Goal: Task Accomplishment & Management: Manage account settings

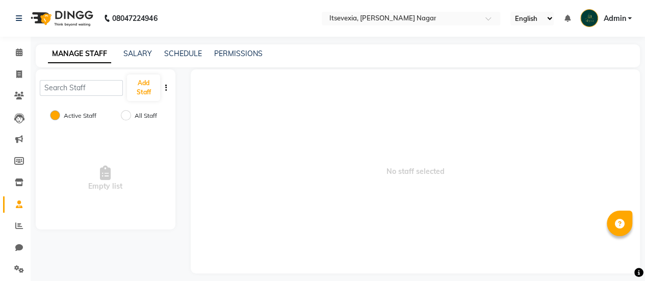
click at [133, 117] on div "All Staff" at bounding box center [140, 116] width 33 height 12
click at [123, 117] on input "All Staff" at bounding box center [126, 115] width 10 height 10
radio input "true"
radio input "false"
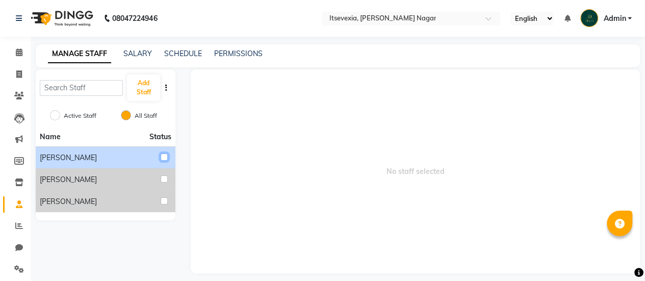
click at [163, 155] on input "checkbox" at bounding box center [164, 157] width 7 height 7
checkbox input "true"
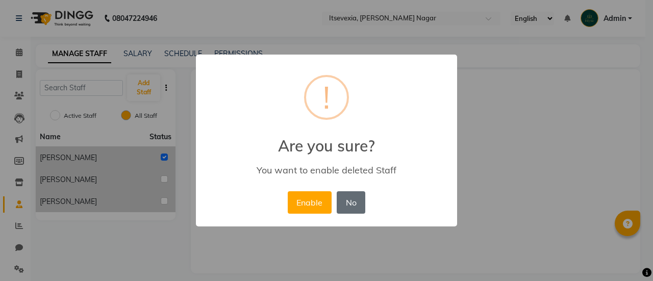
click at [363, 202] on button "No" at bounding box center [351, 202] width 29 height 22
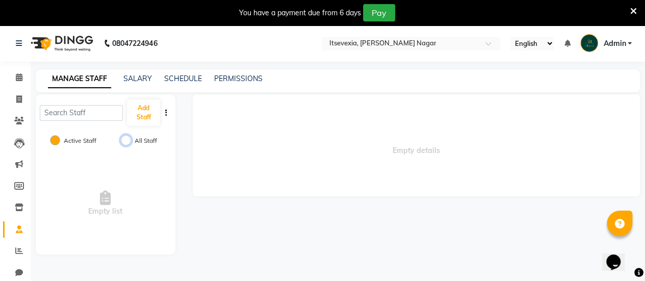
click at [130, 140] on input "All Staff" at bounding box center [126, 140] width 10 height 10
radio input "true"
radio input "false"
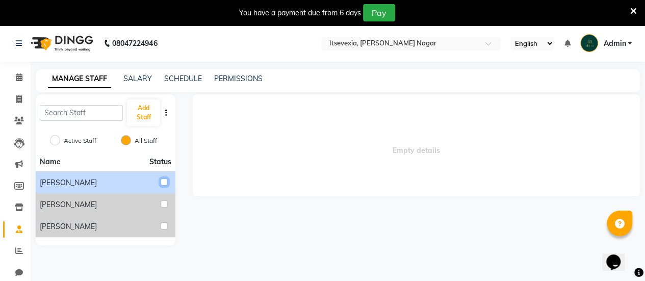
click at [165, 183] on input "checkbox" at bounding box center [164, 182] width 7 height 7
checkbox input "true"
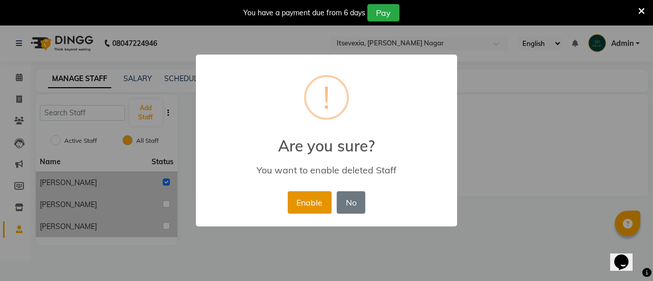
click at [301, 194] on button "Enable" at bounding box center [310, 202] width 44 height 22
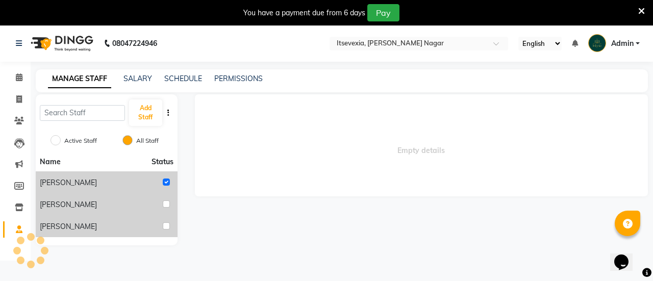
radio input "true"
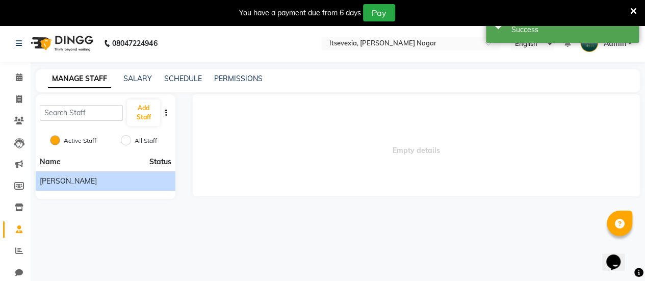
click at [121, 183] on div "[PERSON_NAME]" at bounding box center [106, 181] width 132 height 11
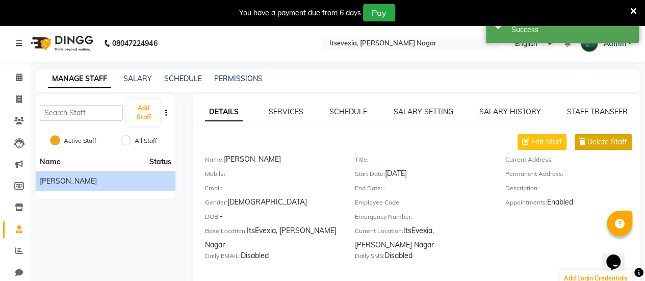
click at [605, 141] on span "Delete Staff" at bounding box center [608, 142] width 40 height 11
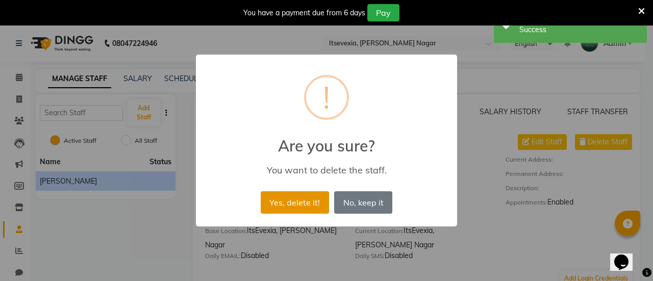
click at [289, 198] on button "Yes, delete it!" at bounding box center [295, 202] width 68 height 22
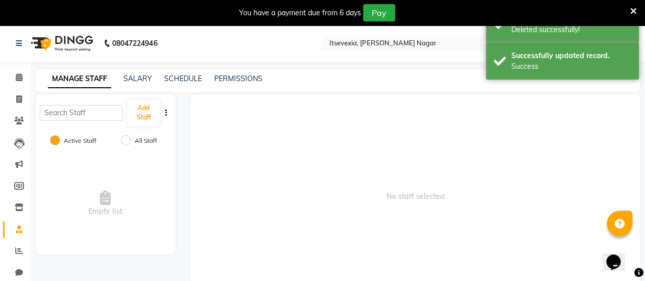
click at [141, 142] on label "All Staff" at bounding box center [146, 140] width 22 height 9
click at [131, 142] on input "All Staff" at bounding box center [126, 140] width 10 height 10
radio input "true"
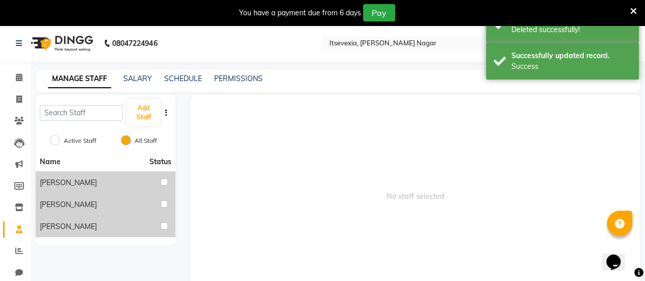
click at [93, 143] on label "Active Staff" at bounding box center [80, 140] width 33 height 9
click at [60, 143] on input "Active Staff" at bounding box center [55, 140] width 10 height 10
radio input "true"
radio input "false"
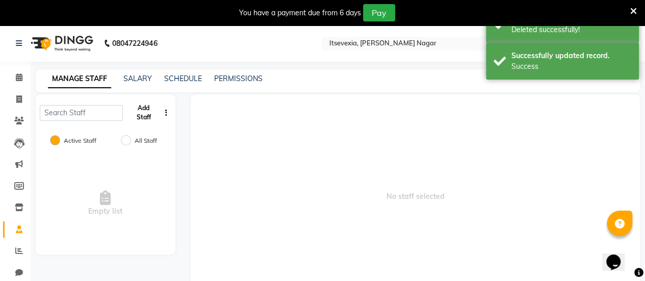
click at [151, 114] on button "Add Staff" at bounding box center [143, 112] width 33 height 27
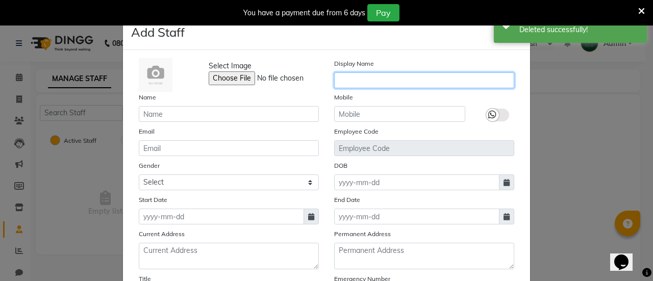
click at [357, 84] on input "text" at bounding box center [424, 80] width 180 height 16
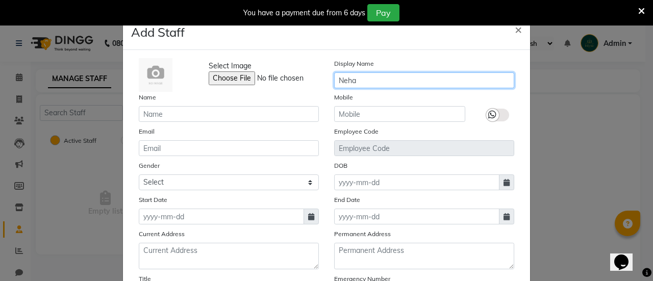
type input "Neha"
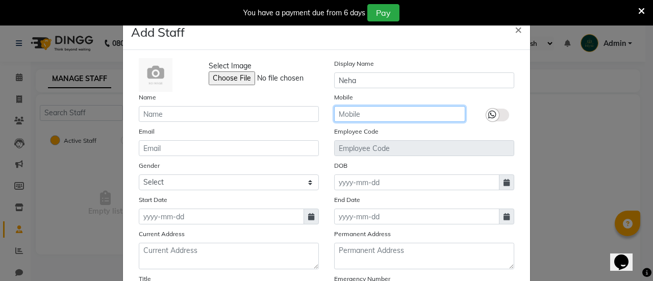
click at [346, 120] on input "text" at bounding box center [399, 114] width 131 height 16
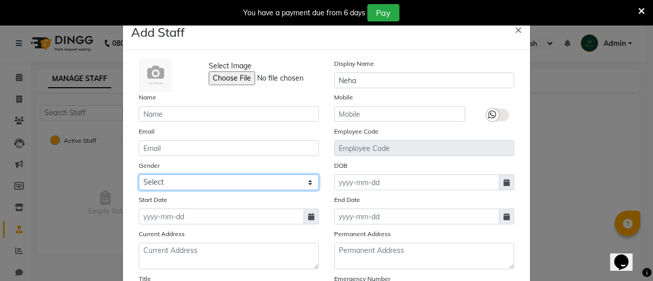
click at [278, 181] on select "Select Male Female Other Prefer Not To Say" at bounding box center [229, 182] width 180 height 16
select select "female"
click at [139, 174] on select "Select Male Female Other Prefer Not To Say" at bounding box center [229, 182] width 180 height 16
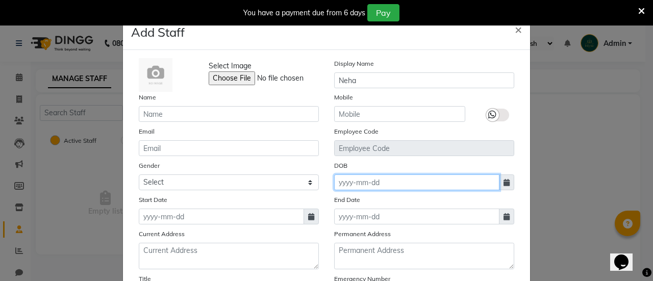
click at [363, 179] on input at bounding box center [416, 182] width 165 height 16
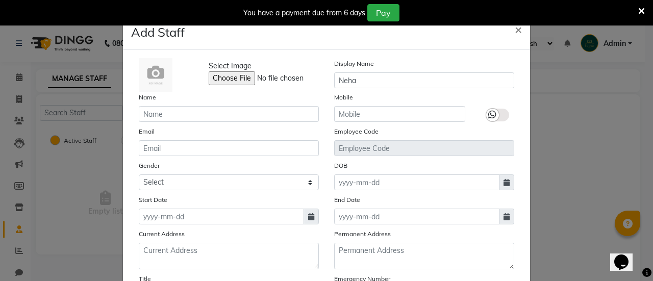
select select "10"
select select "2025"
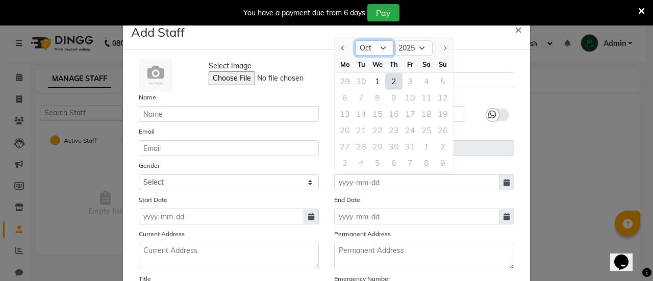
click at [367, 46] on select "Jan Feb Mar Apr May Jun Jul Aug Sep Oct" at bounding box center [374, 48] width 39 height 15
select select "7"
click at [355, 41] on select "Jan Feb Mar Apr May Jun Jul Aug Sep Oct" at bounding box center [374, 48] width 39 height 15
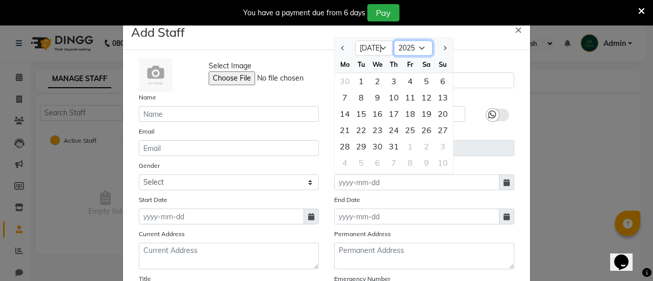
click at [418, 52] on select "1920 1921 1922 1923 1924 1925 1926 1927 1928 1929 1930 1931 1932 1933 1934 1935…" at bounding box center [413, 48] width 39 height 15
select select "2001"
click at [394, 41] on select "1920 1921 1922 1923 1924 1925 1926 1927 1928 1929 1930 1931 1932 1933 1934 1935…" at bounding box center [413, 48] width 39 height 15
click at [356, 120] on div "10" at bounding box center [361, 114] width 16 height 16
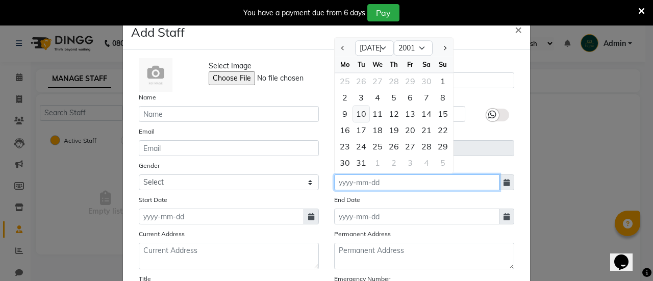
type input "10-07-2001"
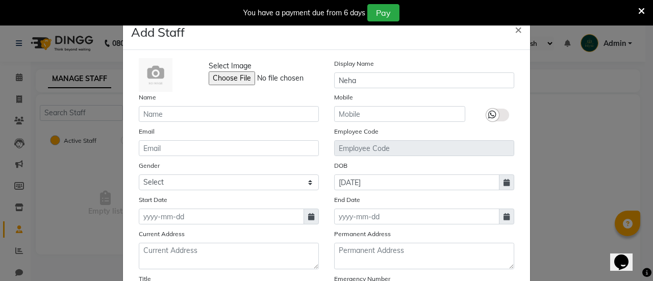
click at [312, 217] on span at bounding box center [311, 217] width 15 height 16
select select "10"
select select "2025"
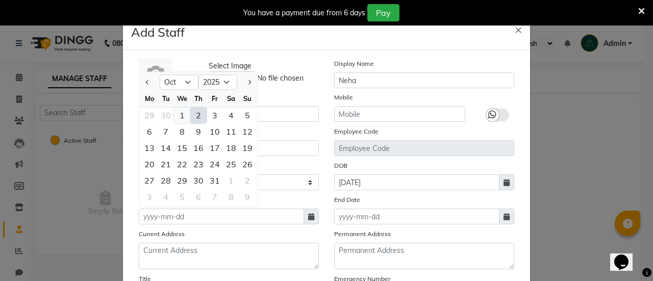
click at [177, 113] on div "1" at bounding box center [182, 115] width 16 height 16
type input "01-10-2025"
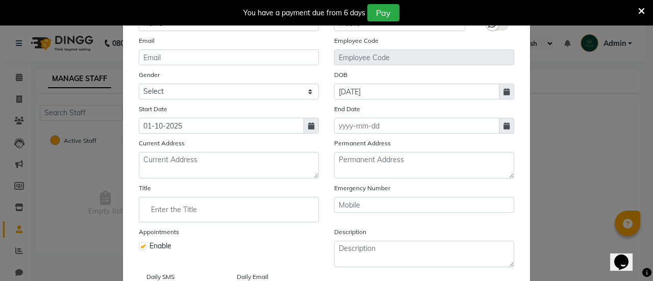
scroll to position [96, 0]
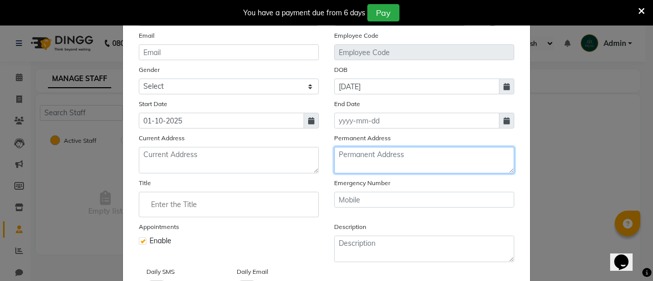
click at [370, 154] on textarea at bounding box center [424, 160] width 180 height 27
paste textarea "D/O: Jagdish Prasad Rataiya, Khurhati, Raebareli Uttar Pradesh, 229128"
type textarea "D/O: Jagdish Prasad Rataiya, Khurhati, Raebareli Uttar Pradesh, 229128"
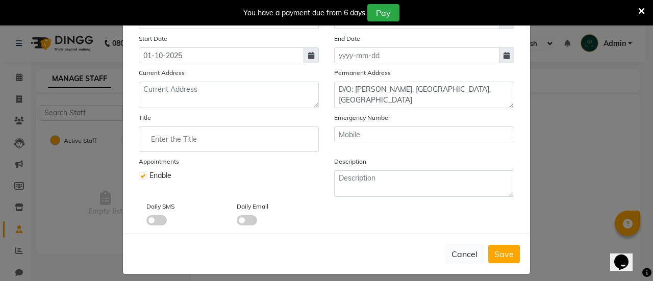
scroll to position [166, 0]
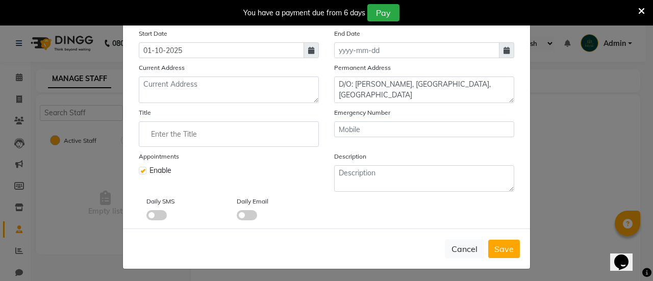
click at [203, 143] on ng-autocomplete at bounding box center [229, 134] width 180 height 26
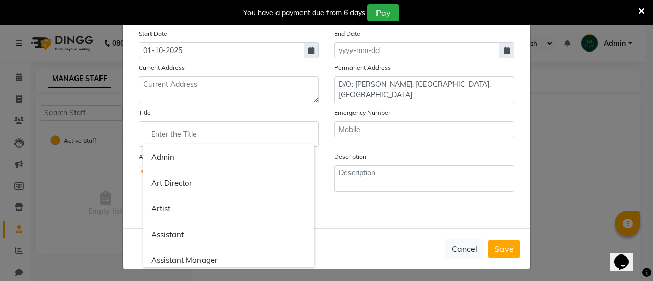
click at [204, 135] on input "Enter the Title" at bounding box center [228, 134] width 171 height 20
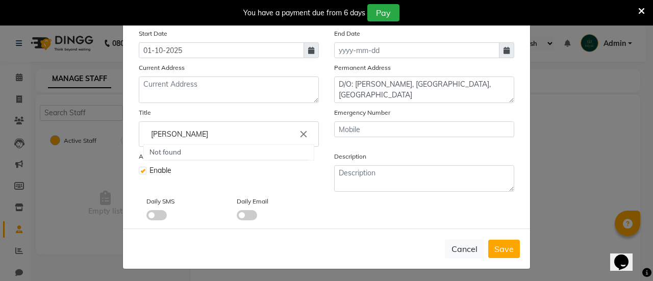
paste input "Cosmetologist"
type input "Cosmetologist"
click at [494, 245] on span "Save" at bounding box center [503, 249] width 19 height 10
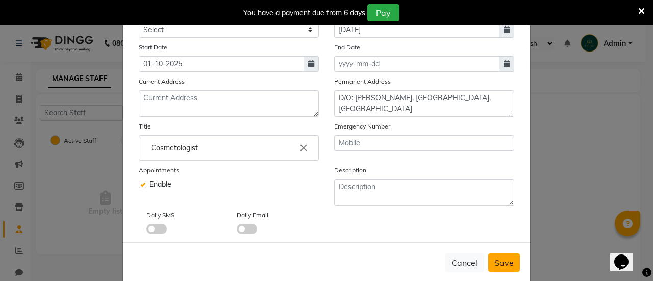
scroll to position [180, 0]
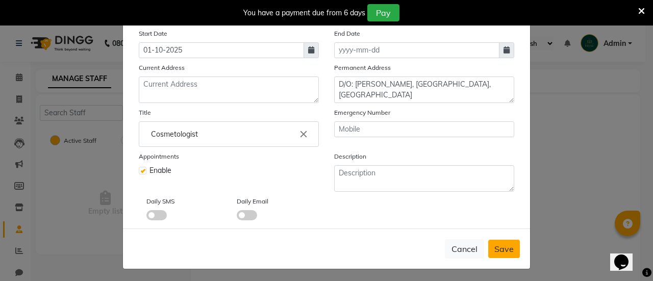
click at [502, 244] on span "Save" at bounding box center [503, 249] width 19 height 10
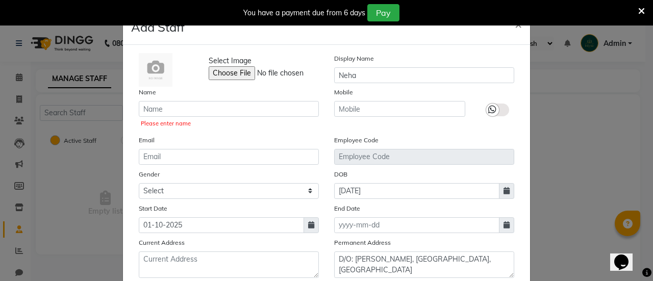
scroll to position [0, 0]
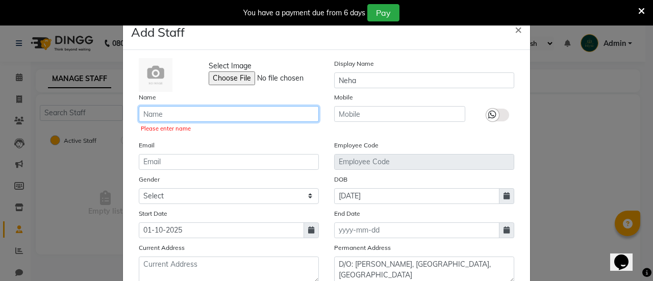
click at [303, 111] on input "text" at bounding box center [229, 114] width 180 height 16
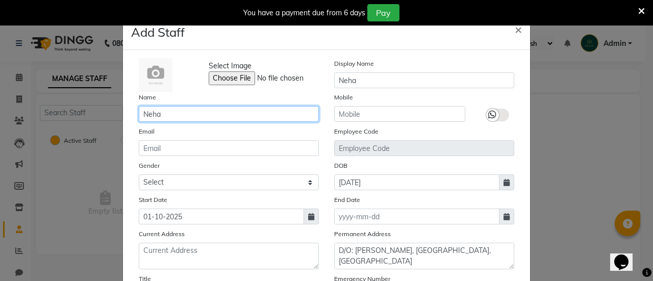
type input "Neha"
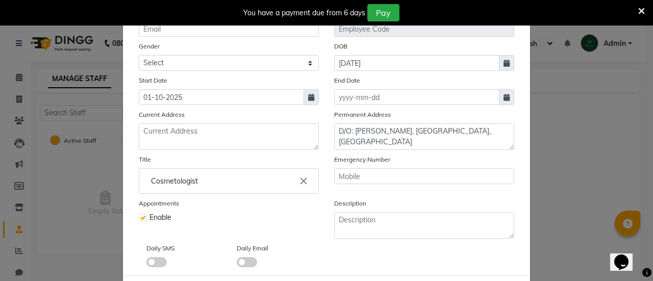
scroll to position [166, 0]
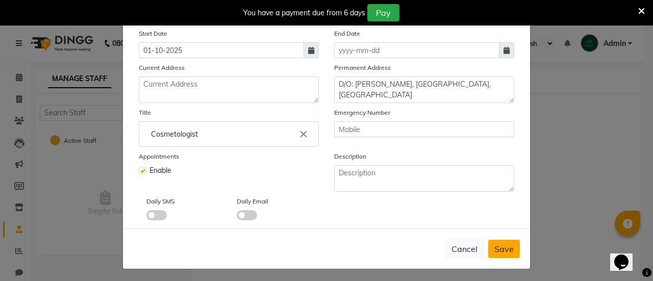
click at [494, 251] on span "Save" at bounding box center [503, 249] width 19 height 10
select select
checkbox input "false"
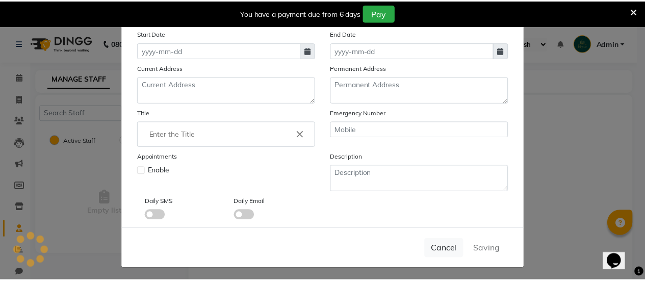
scroll to position [0, 0]
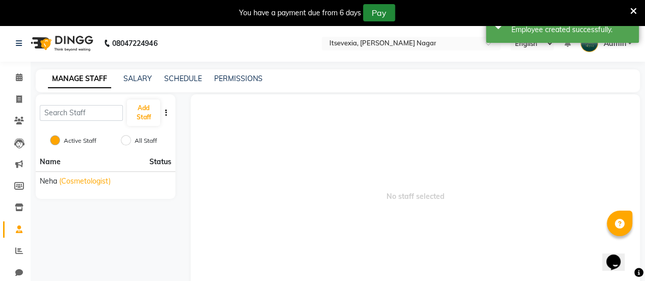
click at [383, 15] on button "Pay" at bounding box center [379, 12] width 32 height 17
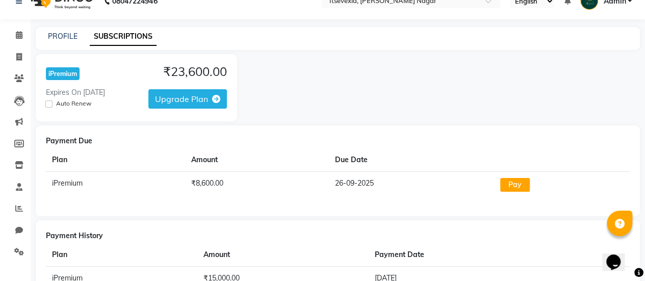
scroll to position [17, 0]
click at [19, 191] on icon at bounding box center [19, 187] width 7 height 8
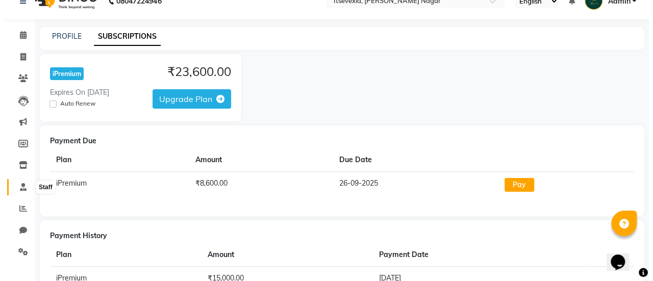
scroll to position [7, 0]
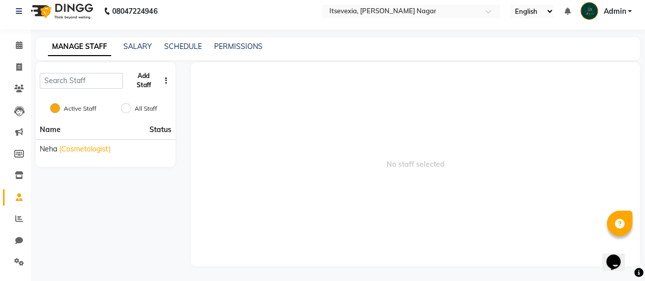
click at [146, 76] on button "Add Staff" at bounding box center [143, 80] width 33 height 27
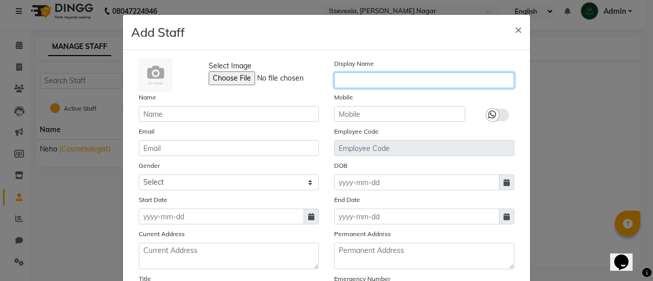
click at [342, 73] on input "text" at bounding box center [424, 80] width 180 height 16
type input "Shremala"
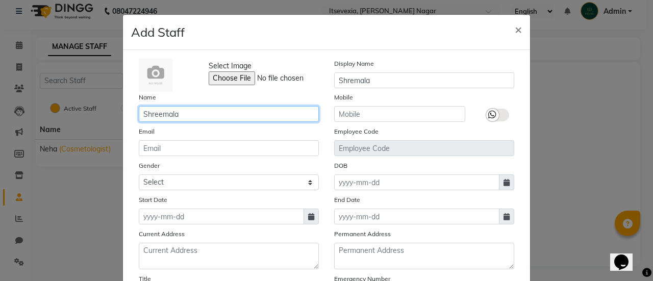
type input "Shreemala"
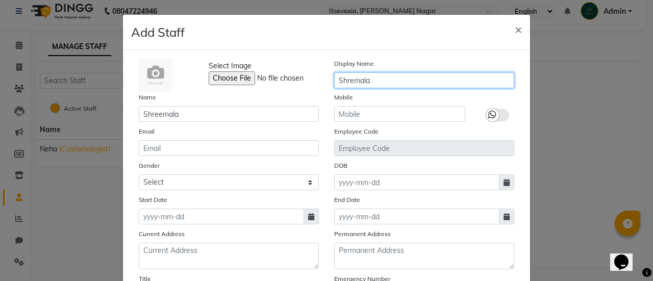
click at [349, 80] on input "Shremala" at bounding box center [424, 80] width 180 height 16
type input "Shreemala"
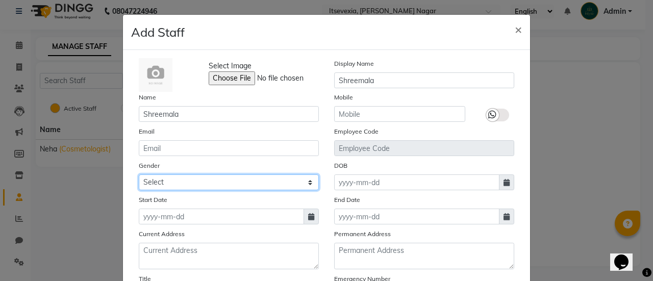
click at [304, 183] on select "Select Male Female Other Prefer Not To Say" at bounding box center [229, 182] width 180 height 16
select select "female"
click at [139, 174] on select "Select Male Female Other Prefer Not To Say" at bounding box center [229, 182] width 180 height 16
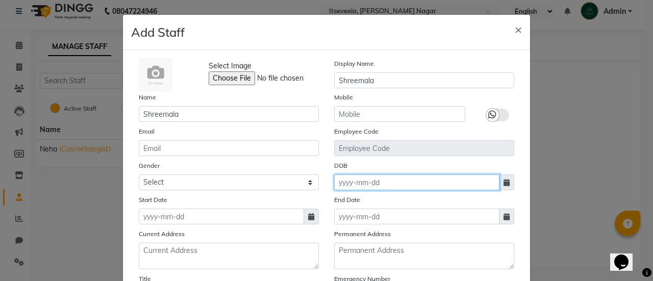
click at [385, 179] on input at bounding box center [416, 182] width 165 height 16
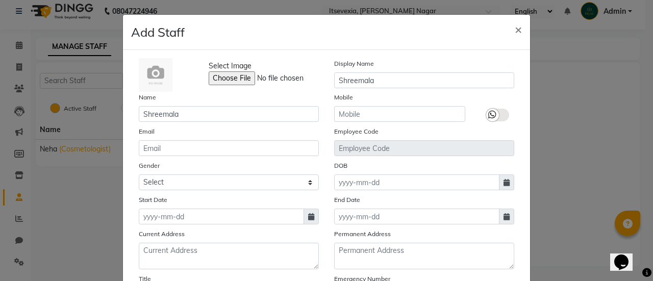
select select "10"
select select "2025"
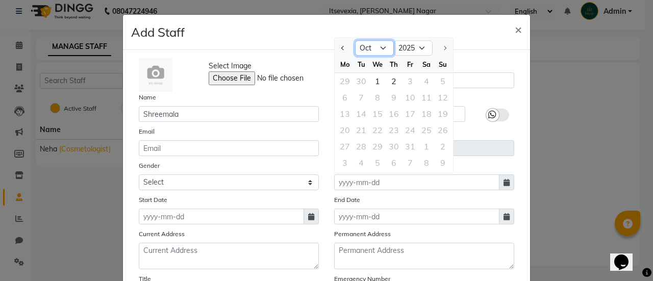
click at [377, 45] on select "Jan Feb Mar Apr May Jun Jul Aug Sep Oct" at bounding box center [374, 48] width 39 height 15
select select "6"
click at [355, 41] on select "Jan Feb Mar Apr May Jun Jul Aug Sep Oct" at bounding box center [374, 48] width 39 height 15
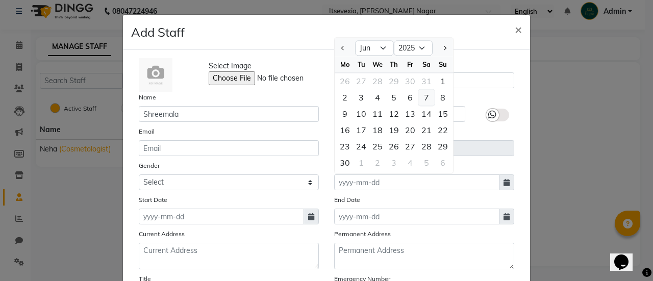
click at [421, 96] on div "7" at bounding box center [426, 97] width 16 height 16
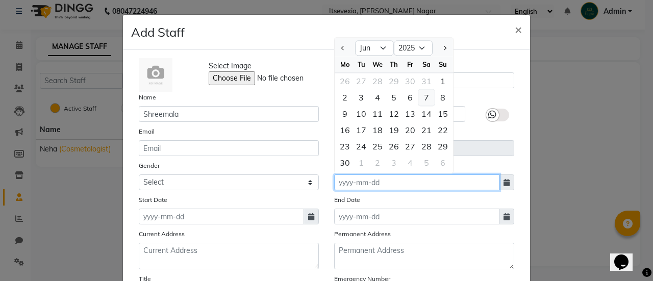
type input "07-06-2025"
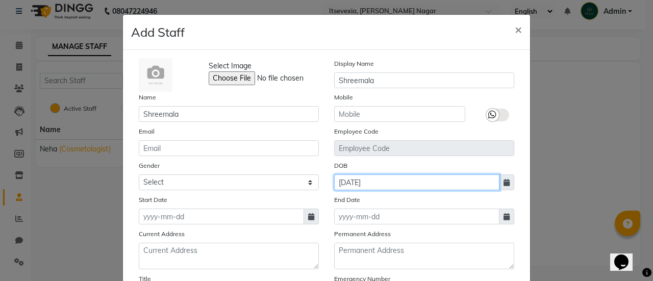
click at [388, 187] on input "07-06-2025" at bounding box center [416, 182] width 165 height 16
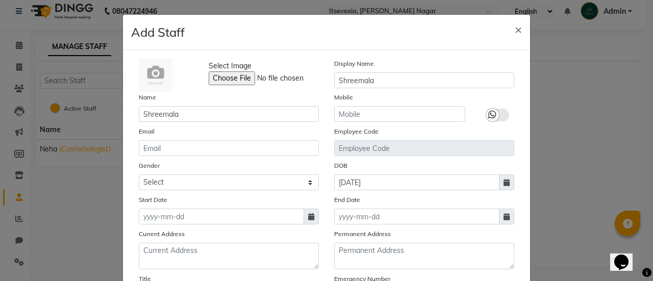
select select "6"
select select "2025"
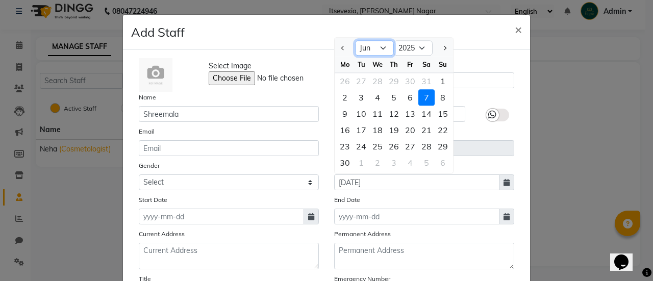
click at [378, 52] on select "Jan Feb Mar Apr May Jun Jul Aug Sep Oct" at bounding box center [374, 48] width 39 height 15
select select "7"
click at [355, 41] on select "Jan Feb Mar Apr May Jun Jul Aug Sep Oct" at bounding box center [374, 48] width 39 height 15
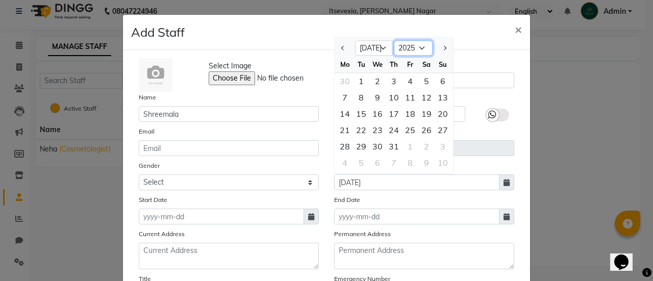
click at [413, 48] on select "1920 1921 1922 1923 1924 1925 1926 1927 1928 1929 1930 1931 1932 1933 1934 1935…" at bounding box center [413, 48] width 39 height 15
select select "1999"
click at [394, 41] on select "1920 1921 1922 1923 1924 1925 1926 1927 1928 1929 1930 1931 1932 1933 1934 1935…" at bounding box center [413, 48] width 39 height 15
click at [369, 94] on div "7" at bounding box center [377, 97] width 16 height 16
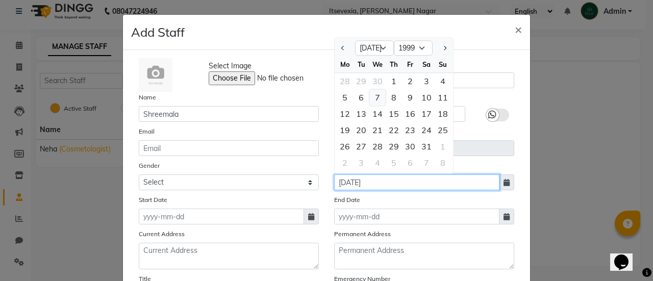
type input "07-07-1999"
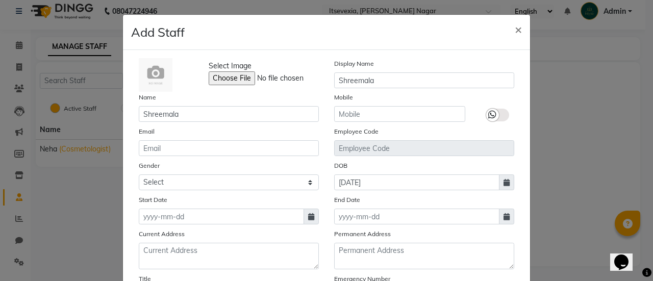
click at [308, 216] on icon at bounding box center [311, 216] width 6 height 7
select select "10"
select select "2025"
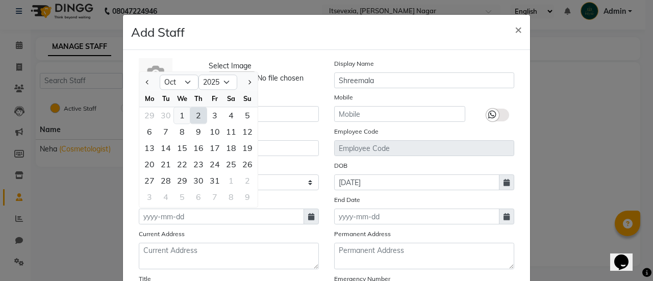
click at [179, 118] on div "1" at bounding box center [182, 115] width 16 height 16
type input "01-10-2025"
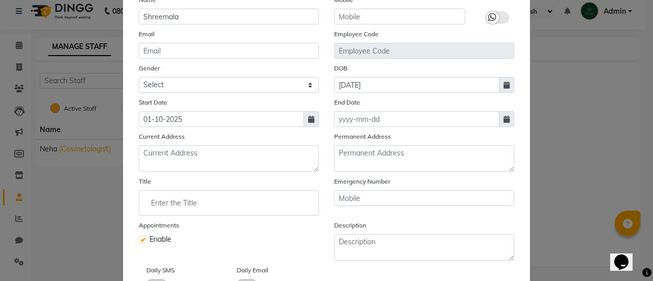
scroll to position [106, 0]
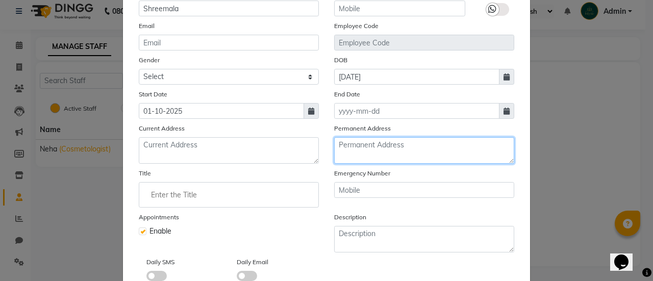
click at [414, 151] on textarea at bounding box center [424, 150] width 180 height 27
paste textarea "D/O: Late Paramhans Singh Baluaa Harraiya, Arjunpatti, Azamgarh, Harraiya Uttar…"
type textarea "D/O: Late Paramhans Singh Baluaa Harraiya, Arjunpatti, Azamgarh, Harraiya Uttar…"
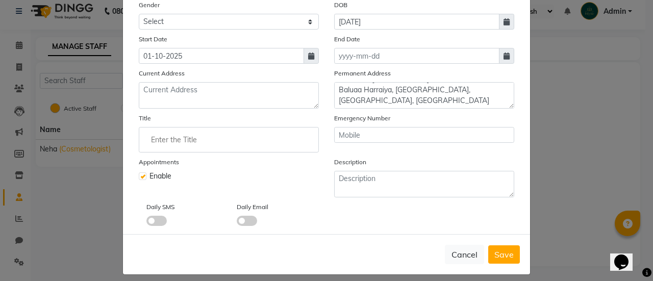
scroll to position [166, 0]
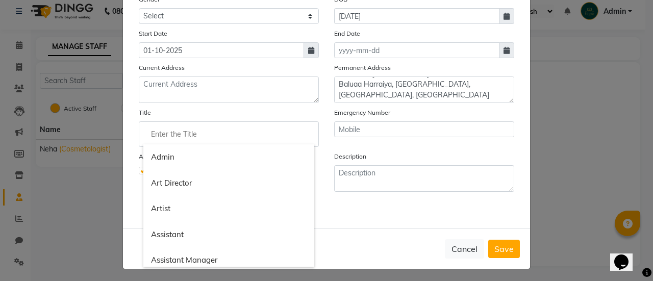
click at [147, 128] on input "Enter the Title" at bounding box center [228, 134] width 171 height 20
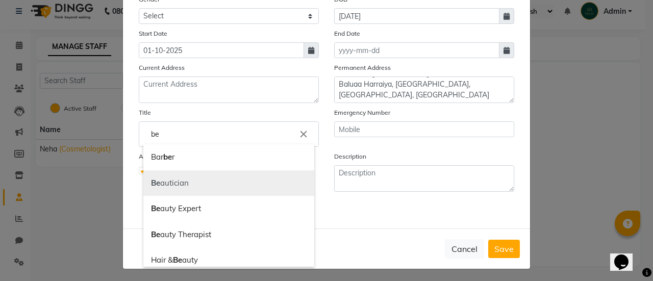
click at [167, 175] on link "Be autician" at bounding box center [228, 183] width 171 height 26
type input "Beautician"
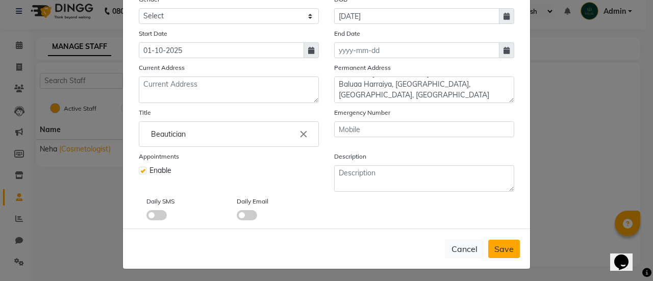
click at [494, 245] on span "Save" at bounding box center [503, 249] width 19 height 10
select select
checkbox input "false"
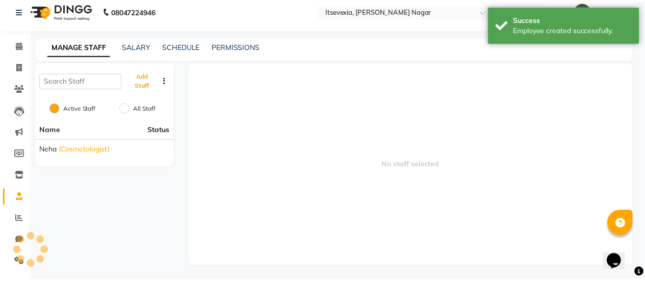
scroll to position [0, 0]
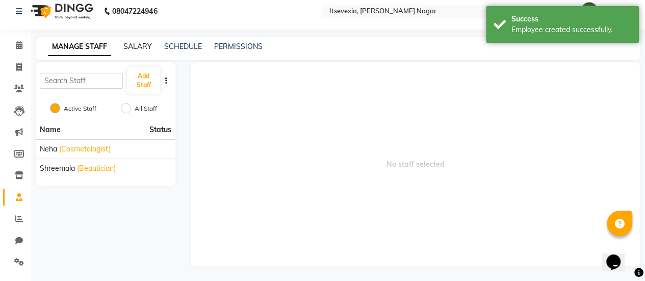
click at [129, 45] on link "SALARY" at bounding box center [137, 46] width 29 height 9
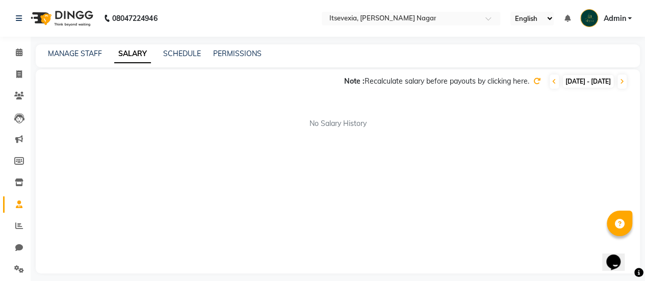
click at [534, 80] on icon at bounding box center [537, 81] width 7 height 7
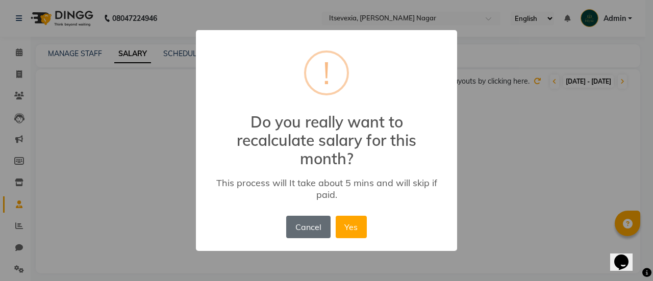
click at [305, 237] on button "Cancel" at bounding box center [308, 227] width 44 height 22
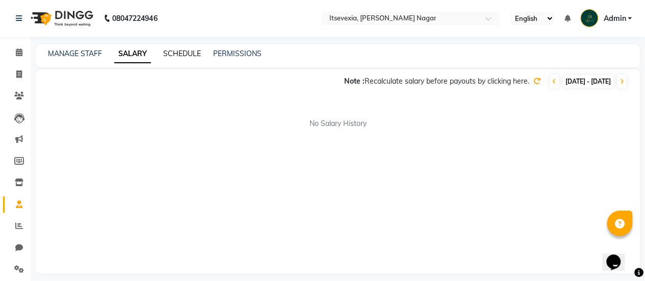
click at [179, 51] on link "SCHEDULE" at bounding box center [182, 53] width 38 height 9
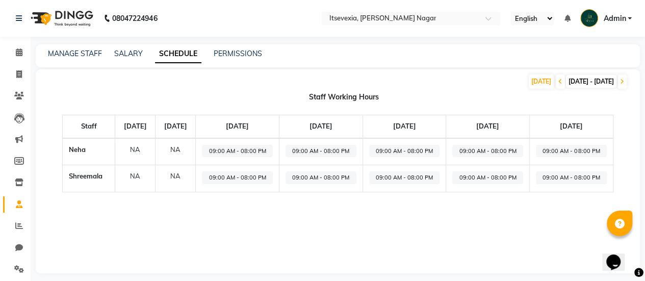
click at [273, 154] on span "09:00 AM - 08:00 PM" at bounding box center [237, 151] width 71 height 13
select select "09:00 AM"
select select "08:00 PM"
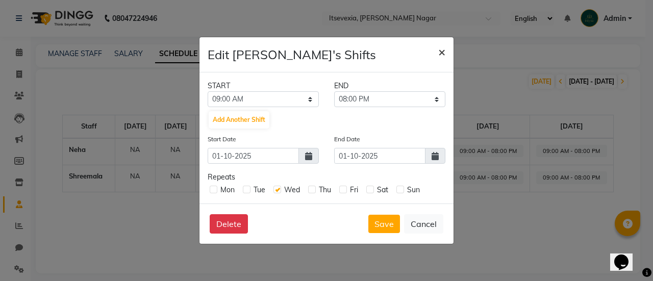
click at [447, 54] on button "×" at bounding box center [441, 51] width 23 height 29
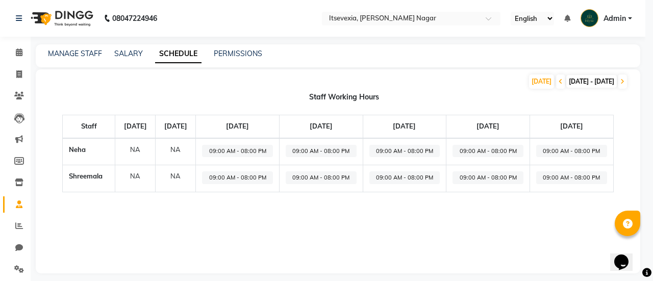
click at [447, 54] on div "Edit Neha's Shifts × START END 12:00 AM 12:15 AM 12:30 AM 12:45 AM 01:00 AM 01:…" at bounding box center [326, 115] width 255 height 208
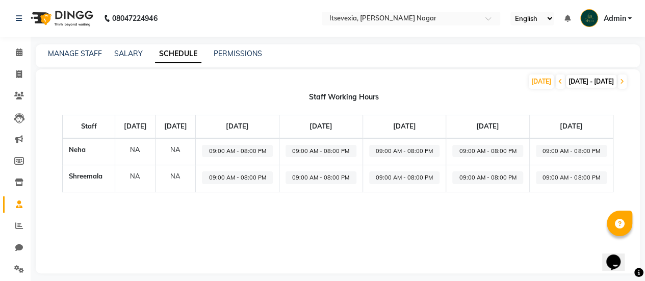
click at [91, 46] on div "MANAGE STAFF SALARY SCHEDULE PERMISSIONS" at bounding box center [338, 55] width 605 height 23
click at [89, 53] on link "MANAGE STAFF" at bounding box center [75, 53] width 54 height 9
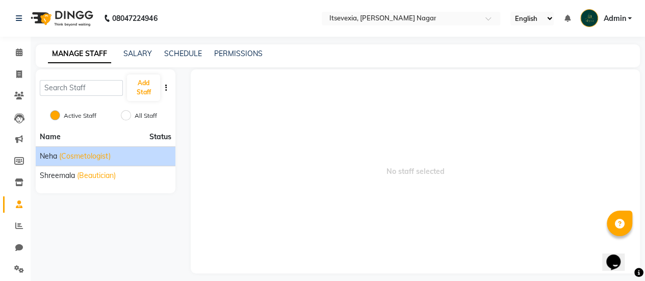
click at [92, 157] on span "(Cosmetologist)" at bounding box center [85, 156] width 52 height 11
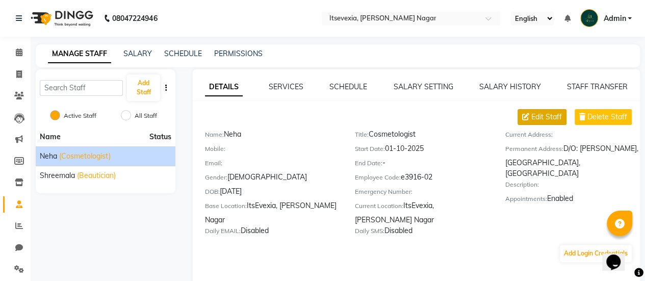
click at [560, 114] on span "Edit Staff" at bounding box center [547, 117] width 31 height 11
select select "female"
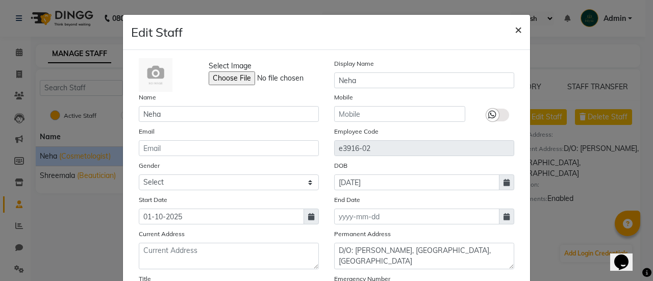
click at [516, 28] on span "×" at bounding box center [518, 28] width 7 height 15
select select
checkbox input "false"
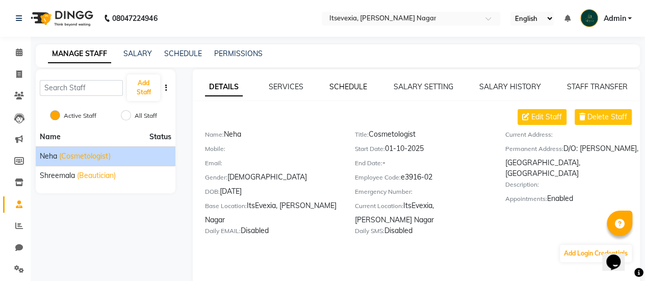
click at [346, 85] on link "SCHEDULE" at bounding box center [349, 86] width 38 height 9
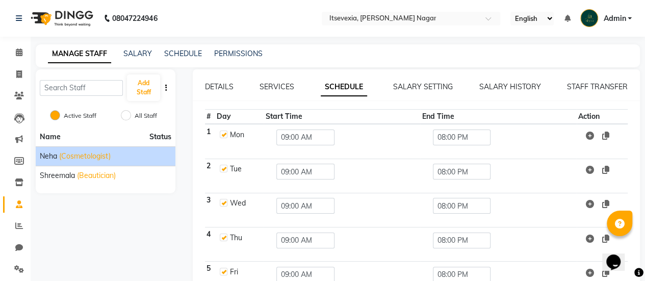
click at [226, 170] on label at bounding box center [224, 169] width 8 height 8
click at [226, 170] on input "checkbox" at bounding box center [223, 168] width 7 height 7
checkbox input "false"
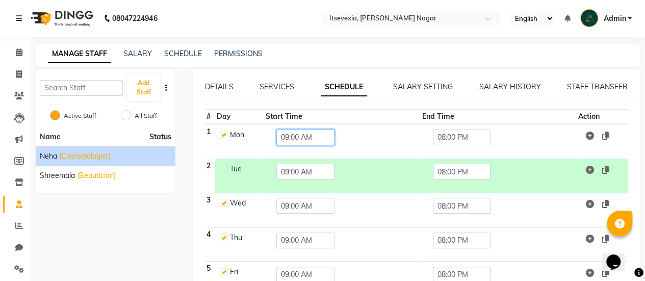
click at [293, 136] on input "09:00 AM" at bounding box center [306, 138] width 58 height 16
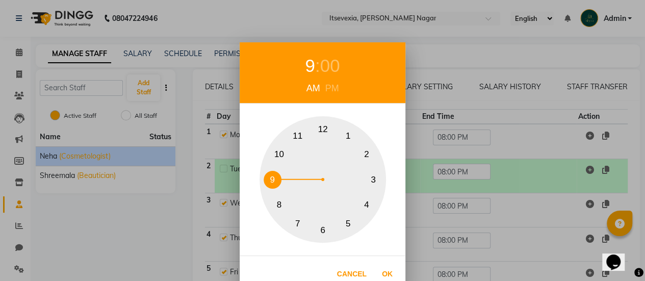
click at [267, 182] on button "9" at bounding box center [273, 180] width 18 height 18
click at [333, 61] on div "00" at bounding box center [330, 66] width 20 height 27
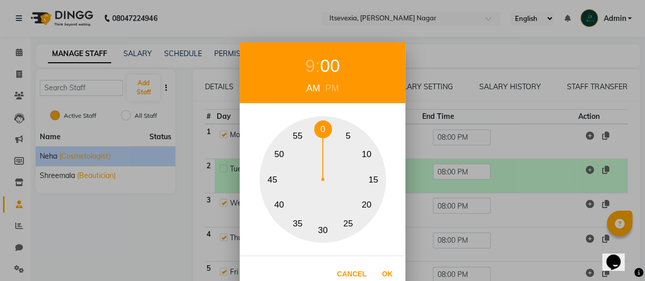
click at [273, 178] on button "45" at bounding box center [273, 180] width 18 height 18
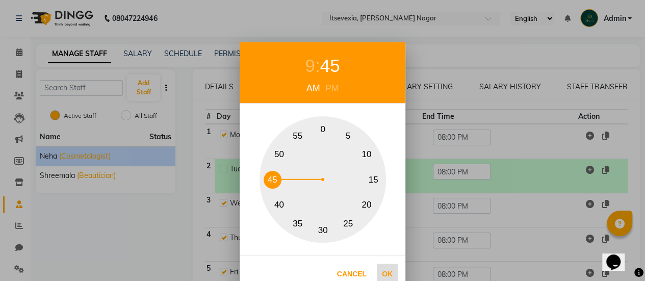
click at [386, 276] on button "Ok" at bounding box center [387, 274] width 21 height 21
type input "09:45 AM"
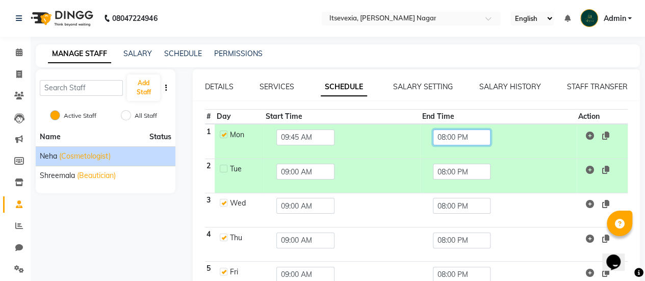
click at [440, 142] on input "08:00 PM" at bounding box center [462, 138] width 58 height 16
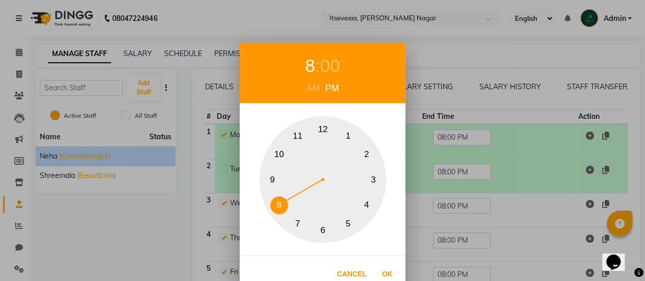
click at [311, 64] on div "8" at bounding box center [310, 66] width 10 height 27
click at [296, 227] on button "7" at bounding box center [298, 224] width 18 height 18
click at [320, 68] on div "00" at bounding box center [330, 66] width 20 height 27
click at [317, 225] on button "30" at bounding box center [323, 230] width 18 height 18
click at [324, 229] on button "30" at bounding box center [323, 230] width 18 height 18
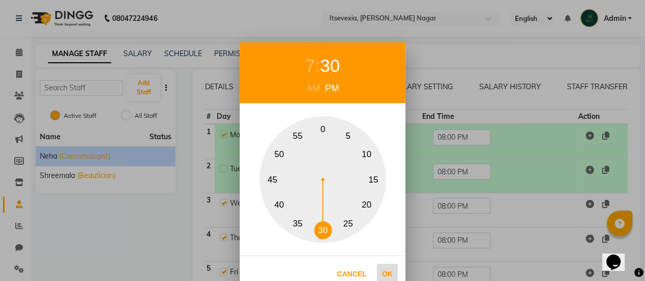
click at [391, 276] on button "Ok" at bounding box center [387, 274] width 21 height 21
type input "07:30 PM"
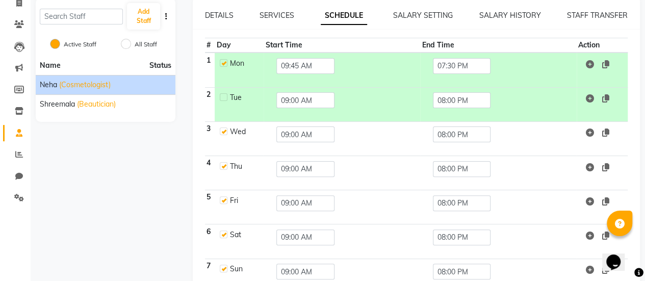
scroll to position [79, 0]
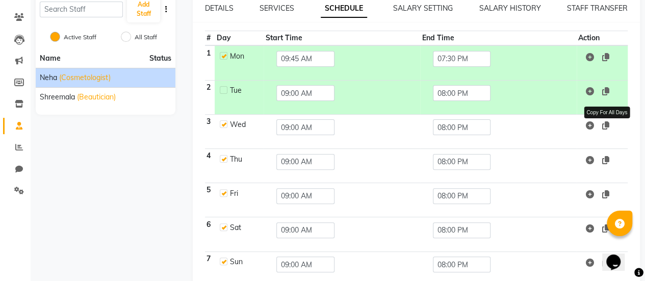
click at [606, 122] on icon at bounding box center [605, 125] width 7 height 8
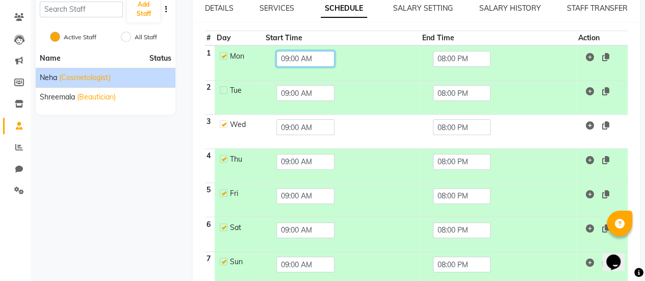
click at [320, 59] on input "09:00 AM" at bounding box center [306, 59] width 58 height 16
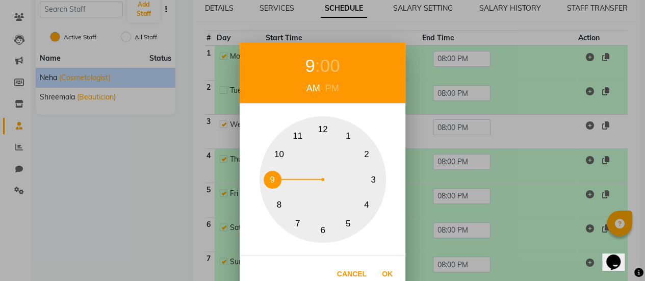
click at [273, 183] on button "9" at bounding box center [273, 180] width 18 height 18
click at [323, 61] on div "00" at bounding box center [330, 66] width 20 height 27
click at [273, 179] on button "45" at bounding box center [273, 180] width 18 height 18
click at [386, 274] on button "Ok" at bounding box center [387, 274] width 21 height 21
type input "09:45 AM"
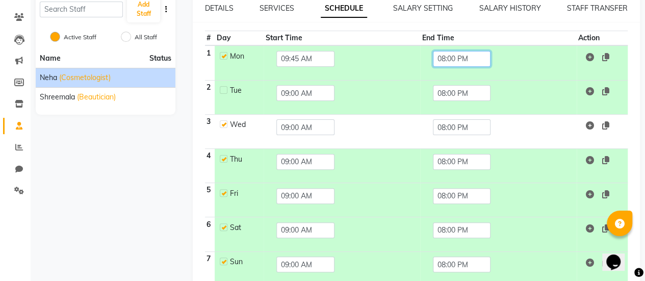
click at [440, 60] on input "08:00 PM" at bounding box center [462, 59] width 58 height 16
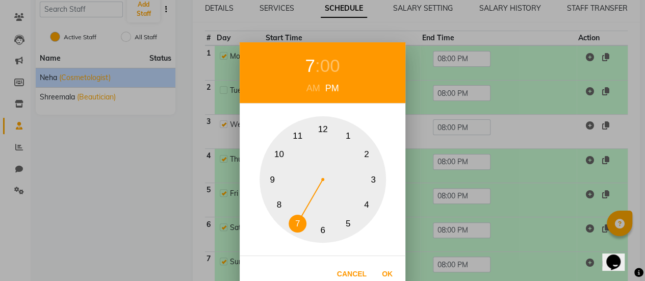
click at [296, 219] on button "7" at bounding box center [298, 224] width 18 height 18
click at [332, 62] on div "00" at bounding box center [330, 66] width 20 height 27
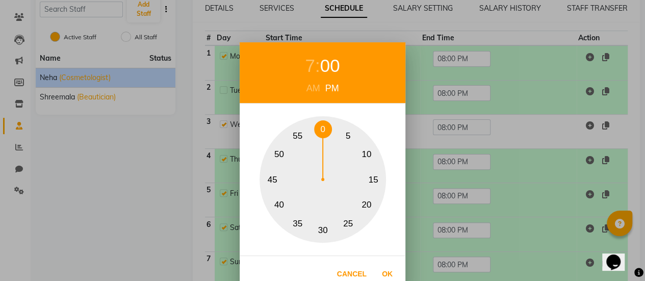
click at [326, 232] on button "30" at bounding box center [323, 230] width 18 height 18
click at [388, 271] on button "Ok" at bounding box center [387, 274] width 21 height 21
type input "07:30 PM"
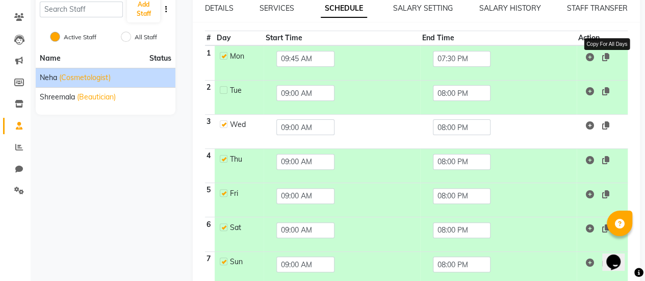
click at [605, 60] on icon at bounding box center [605, 57] width 7 height 8
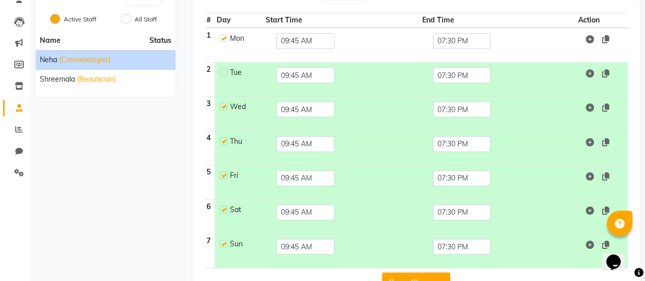
scroll to position [124, 0]
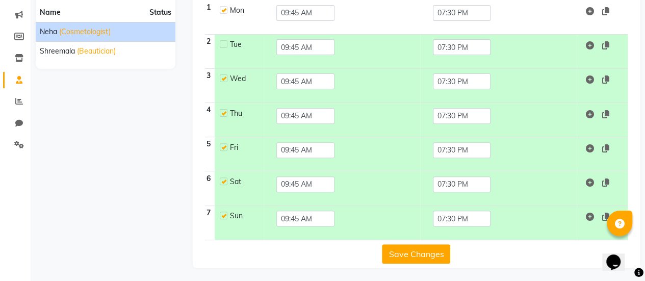
click at [410, 252] on button "Save Changes" at bounding box center [416, 253] width 68 height 19
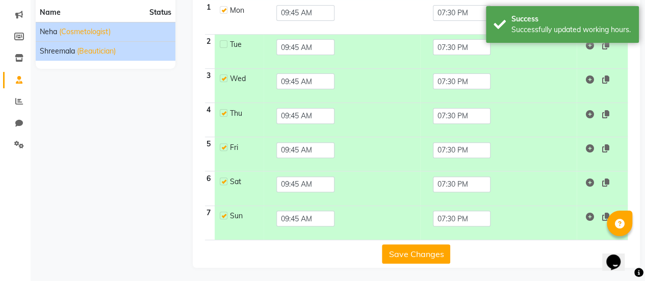
click at [71, 57] on li "Shreemala (Beautician)" at bounding box center [106, 50] width 140 height 19
click at [73, 50] on span "Shreemala" at bounding box center [57, 51] width 35 height 11
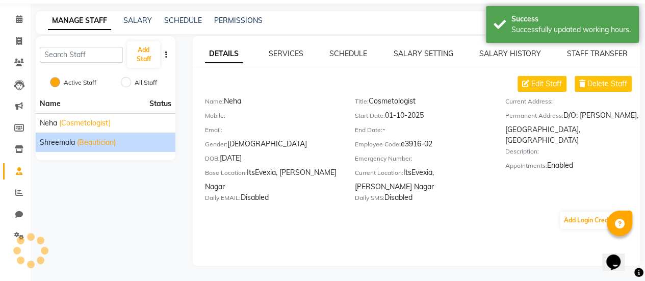
scroll to position [33, 0]
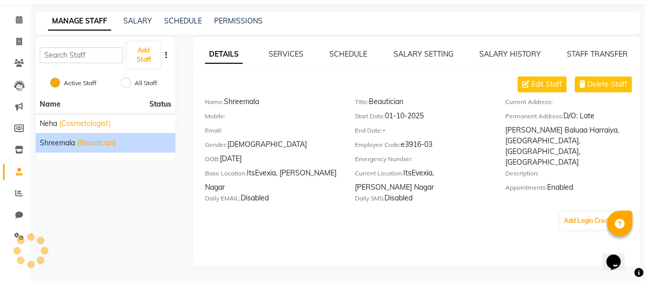
click at [312, 26] on div "MANAGE STAFF SALARY SCHEDULE PERMISSIONS" at bounding box center [338, 23] width 605 height 23
click at [252, 19] on link "PERMISSIONS" at bounding box center [238, 20] width 48 height 9
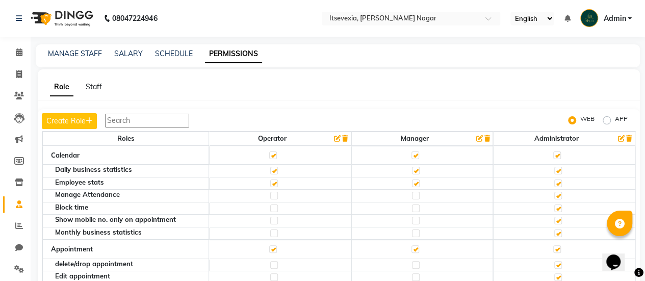
click at [484, 137] on icon "button" at bounding box center [487, 138] width 6 height 7
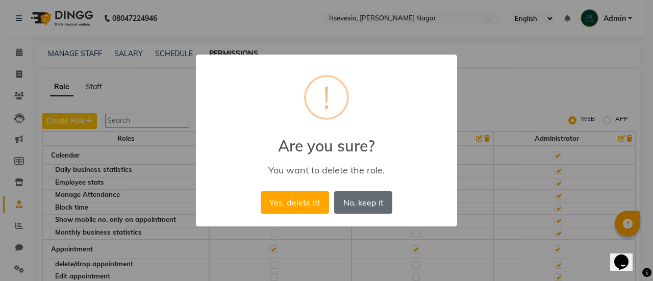
click at [366, 204] on button "No, keep it" at bounding box center [363, 202] width 58 height 22
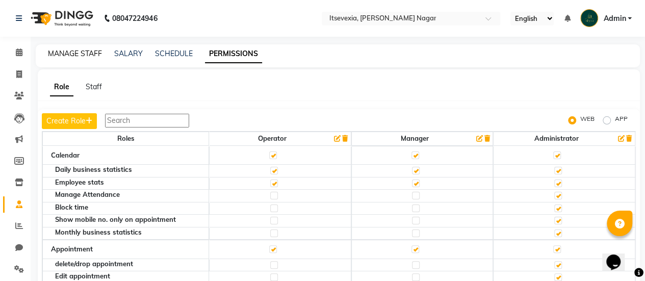
click at [80, 56] on link "MANAGE STAFF" at bounding box center [75, 53] width 54 height 9
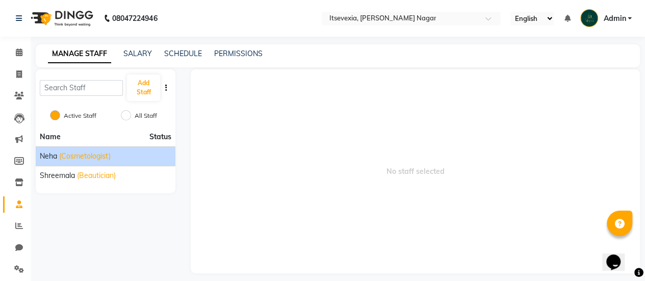
click at [142, 148] on li "Neha (Cosmetologist)" at bounding box center [106, 155] width 140 height 19
click at [108, 156] on span "(Cosmetologist)" at bounding box center [85, 156] width 52 height 11
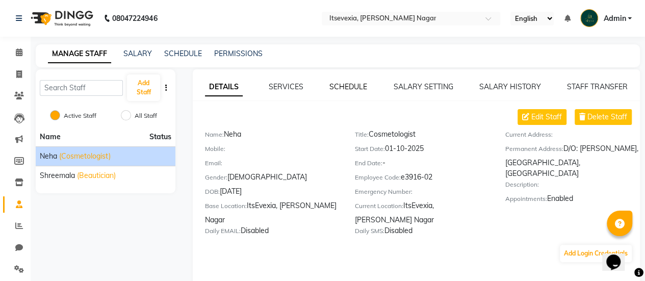
click at [340, 90] on link "SCHEDULE" at bounding box center [349, 86] width 38 height 9
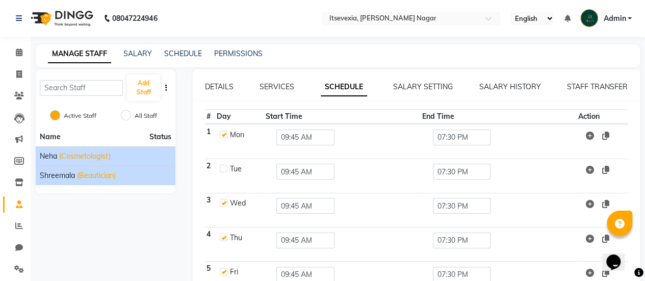
click at [118, 174] on div "Shreemala (Beautician)" at bounding box center [106, 175] width 132 height 11
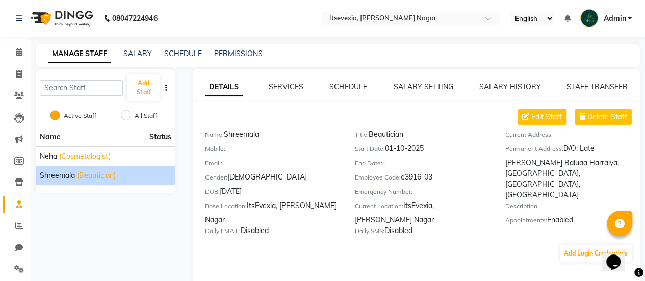
click at [351, 92] on div "SCHEDULE" at bounding box center [349, 87] width 38 height 11
click at [351, 81] on div "DETAILS SERVICES SCHEDULE SALARY SETTING SALARY HISTORY STAFF TRANSFER Edit Sta…" at bounding box center [416, 184] width 447 height 230
click at [351, 89] on link "SCHEDULE" at bounding box center [349, 86] width 38 height 9
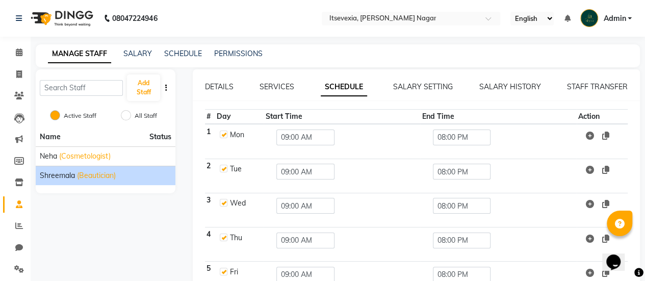
click at [224, 168] on label at bounding box center [224, 169] width 8 height 8
click at [224, 168] on input "checkbox" at bounding box center [223, 168] width 7 height 7
checkbox input "false"
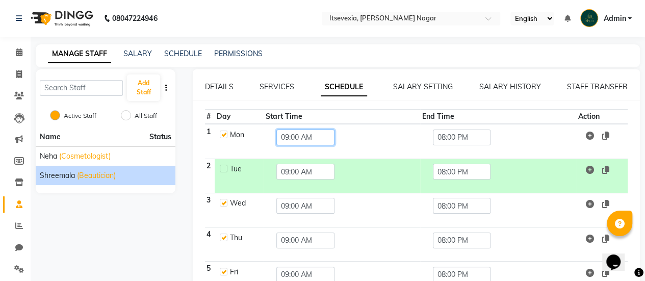
click at [313, 137] on input "09:00 AM" at bounding box center [306, 138] width 58 height 16
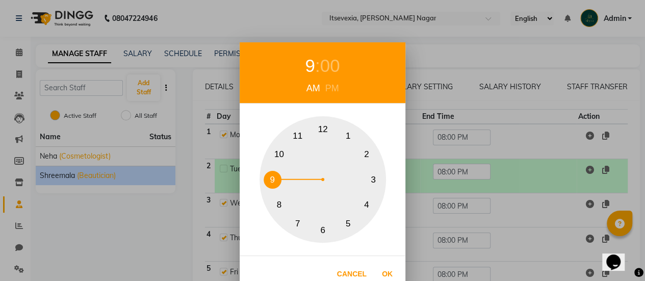
click at [274, 174] on button "9" at bounding box center [273, 180] width 18 height 18
click at [331, 69] on div "00" at bounding box center [330, 66] width 20 height 27
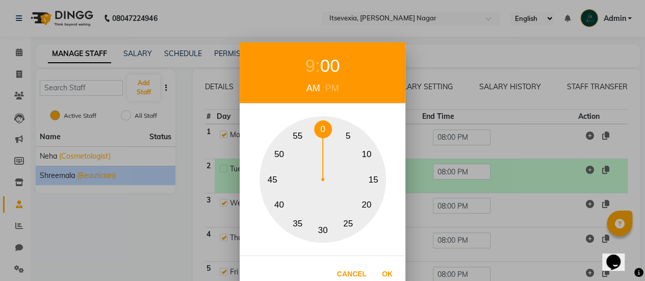
click at [270, 181] on button "45" at bounding box center [273, 180] width 18 height 18
